Goal: Find specific page/section

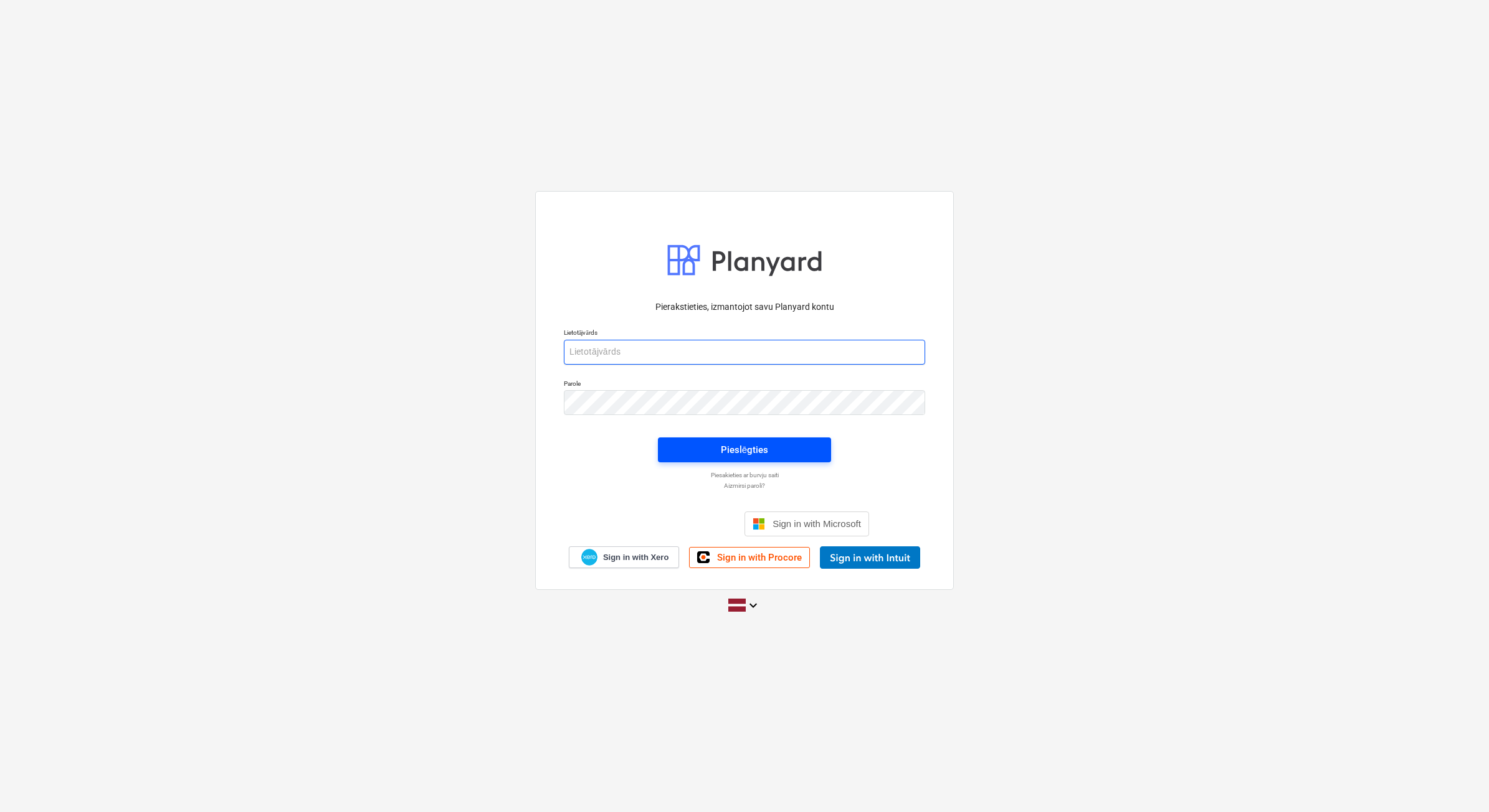
type input "[EMAIL_ADDRESS][DOMAIN_NAME]"
click at [776, 444] on span "Pieslēgties" at bounding box center [744, 449] width 143 height 16
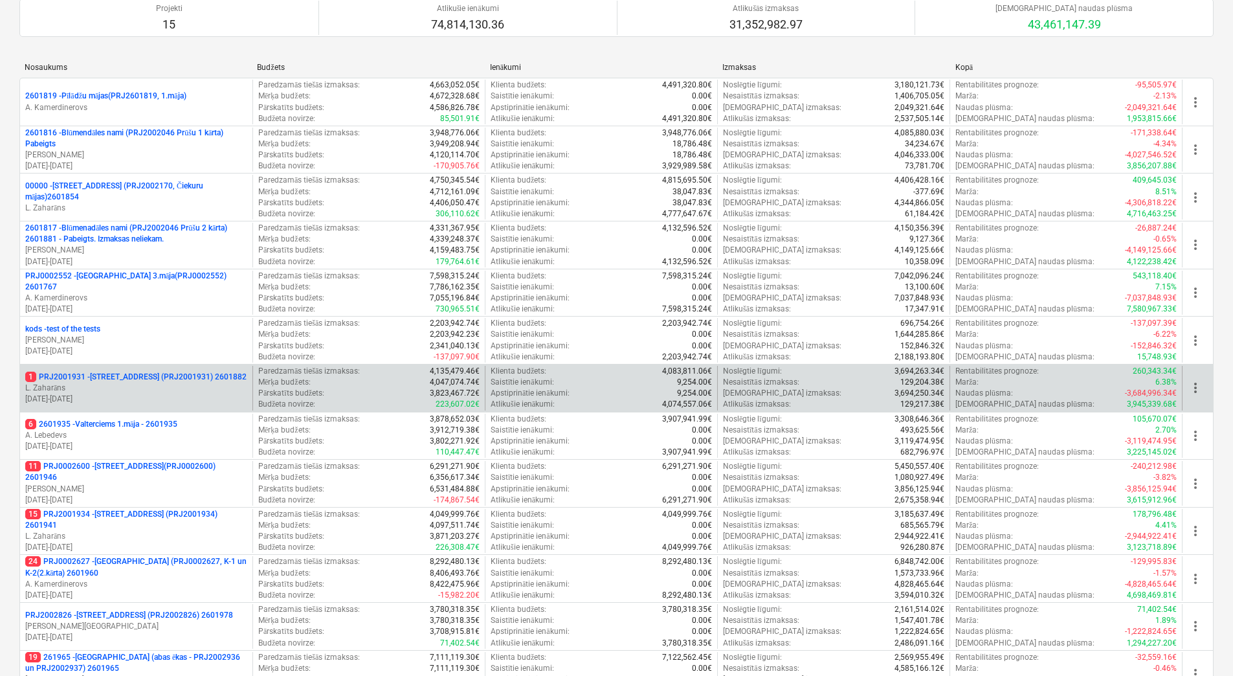
scroll to position [259, 0]
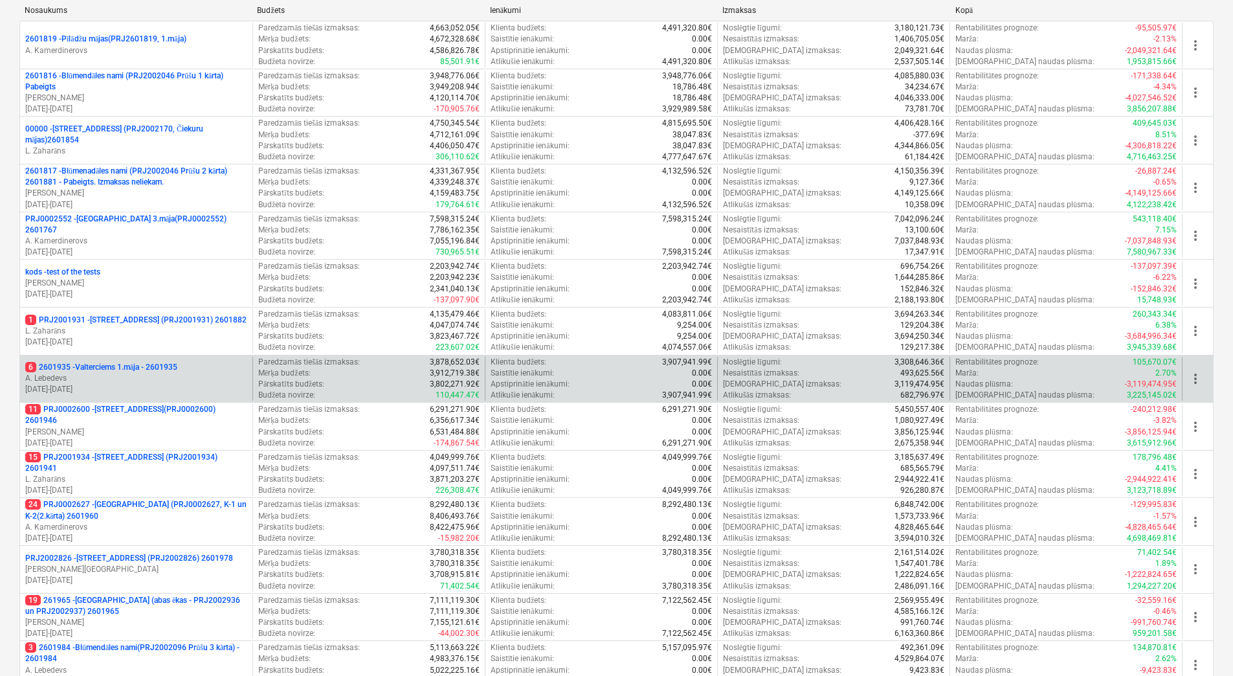
click at [189, 373] on p "A. Lebedevs" at bounding box center [136, 378] width 222 height 11
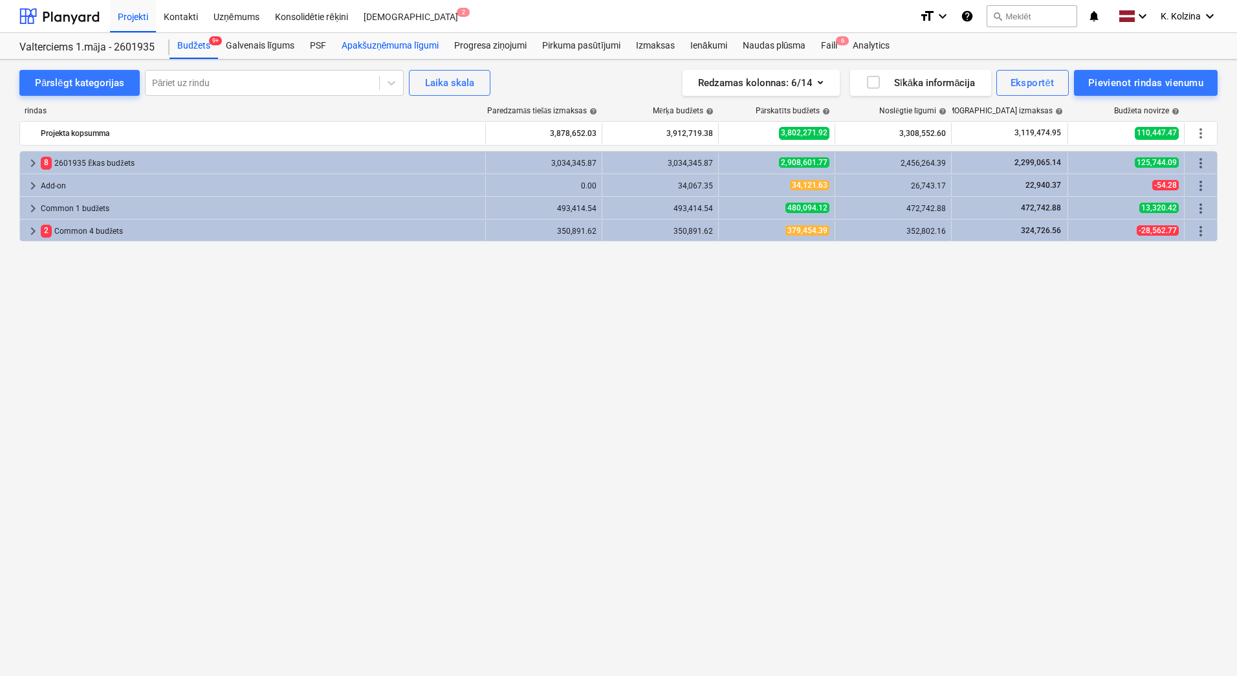
click at [391, 51] on div "Apakšuzņēmuma līgumi" at bounding box center [390, 46] width 113 height 26
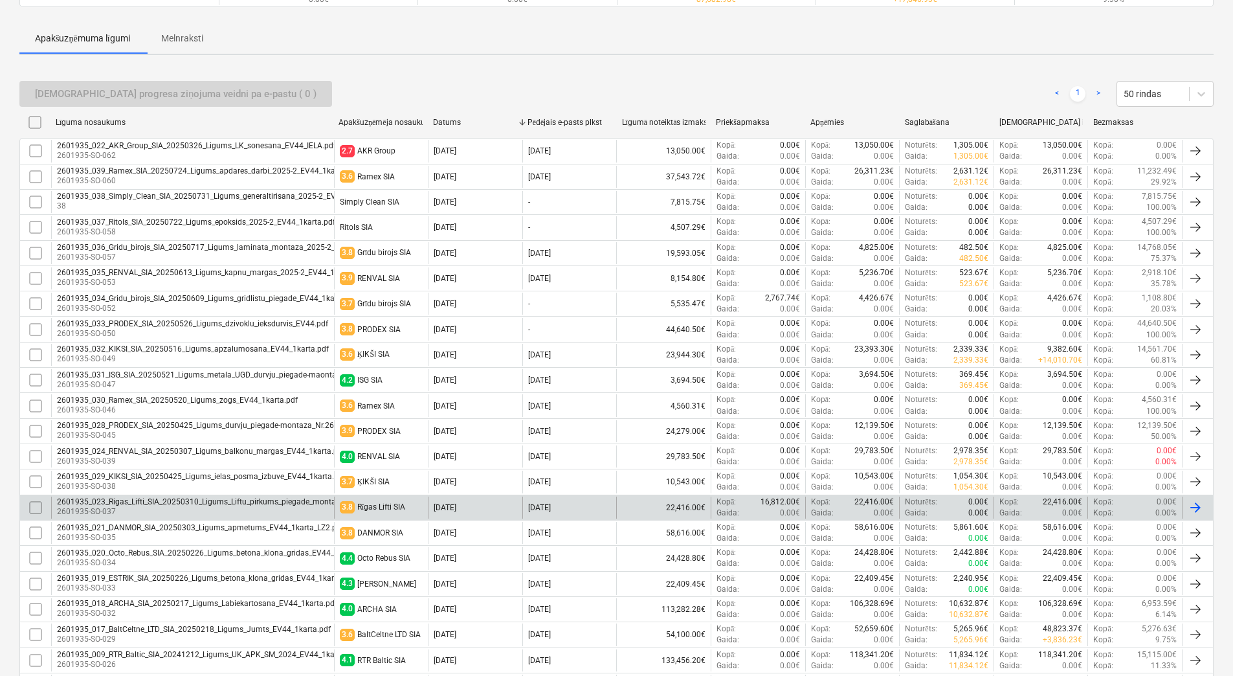
scroll to position [194, 0]
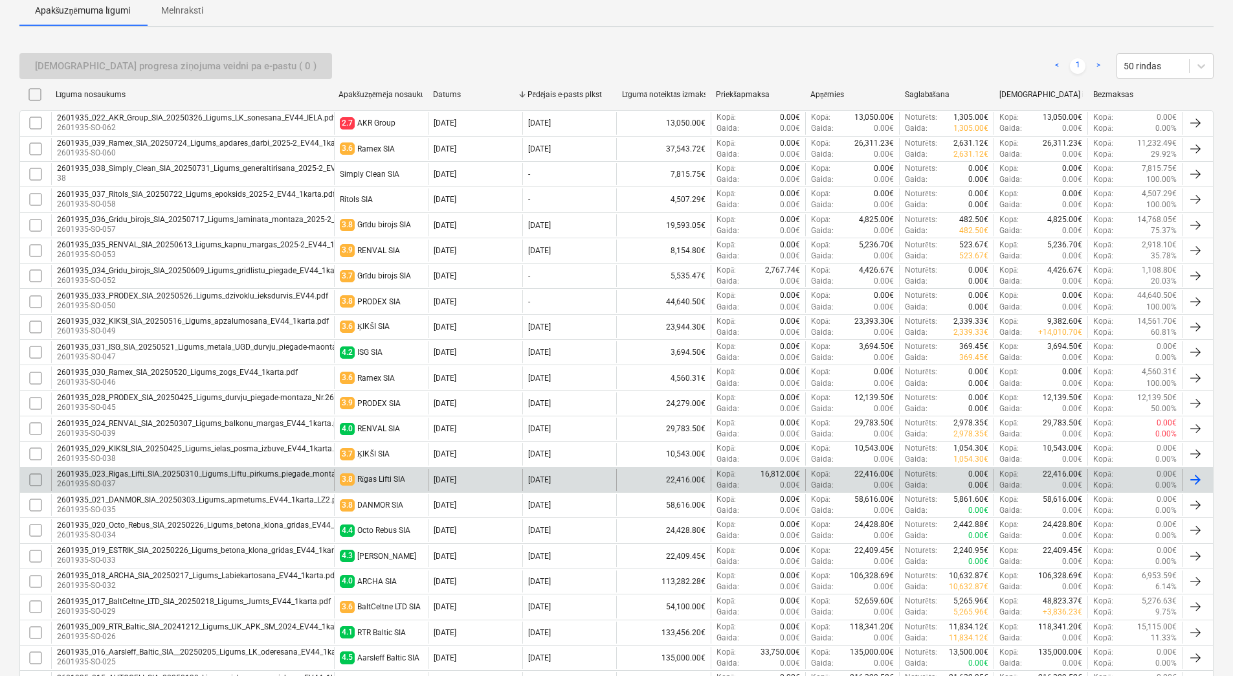
click at [193, 480] on p "2601935-SO-037" at bounding box center [218, 483] width 323 height 11
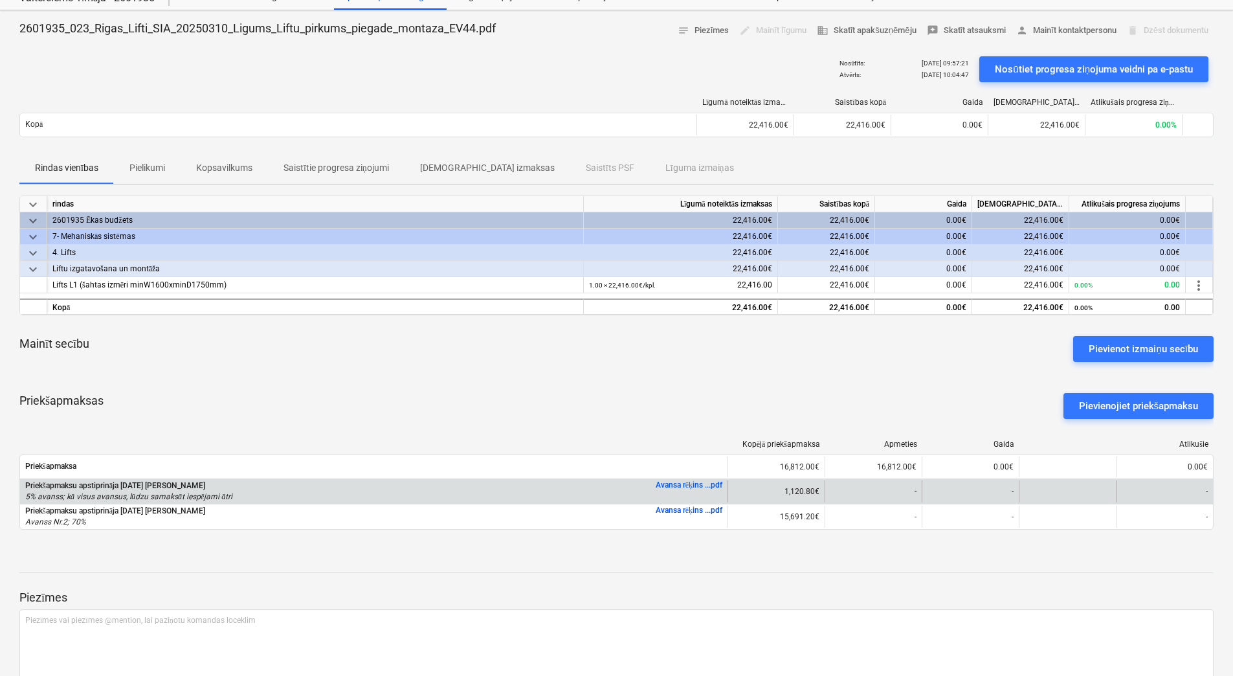
scroll to position [109, 0]
